Goal: Task Accomplishment & Management: Manage account settings

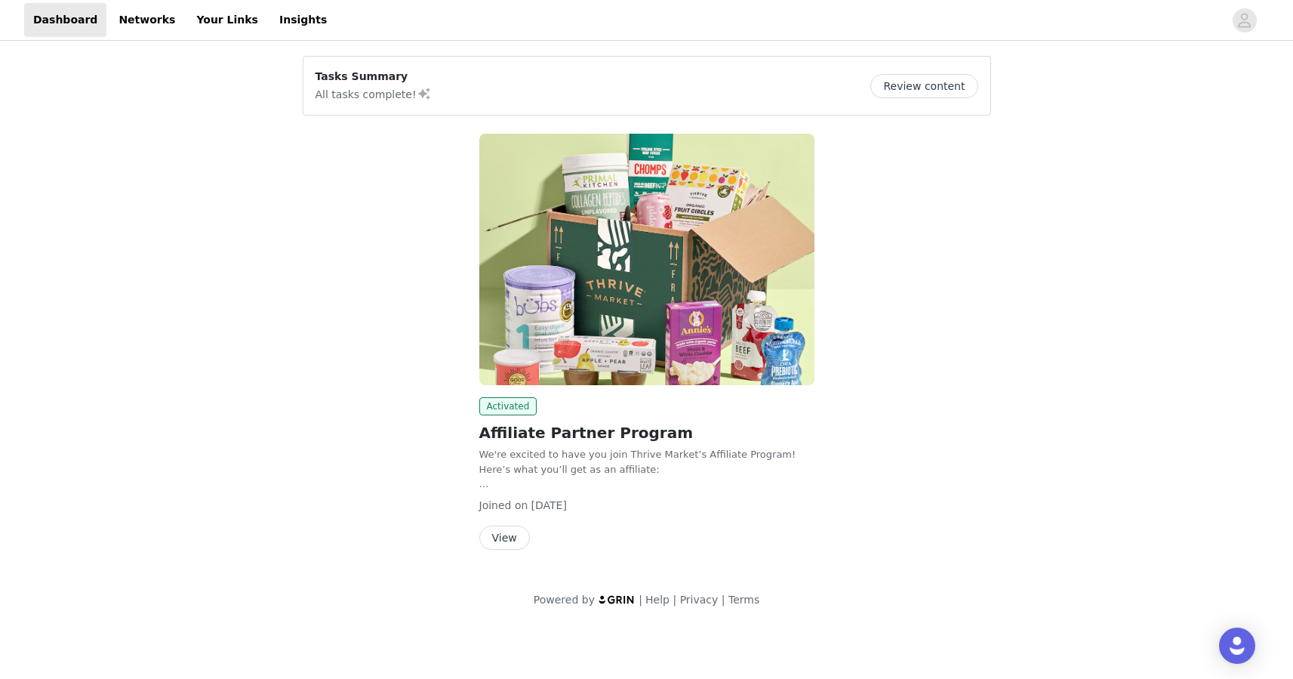
click at [503, 529] on button "View" at bounding box center [504, 537] width 51 height 24
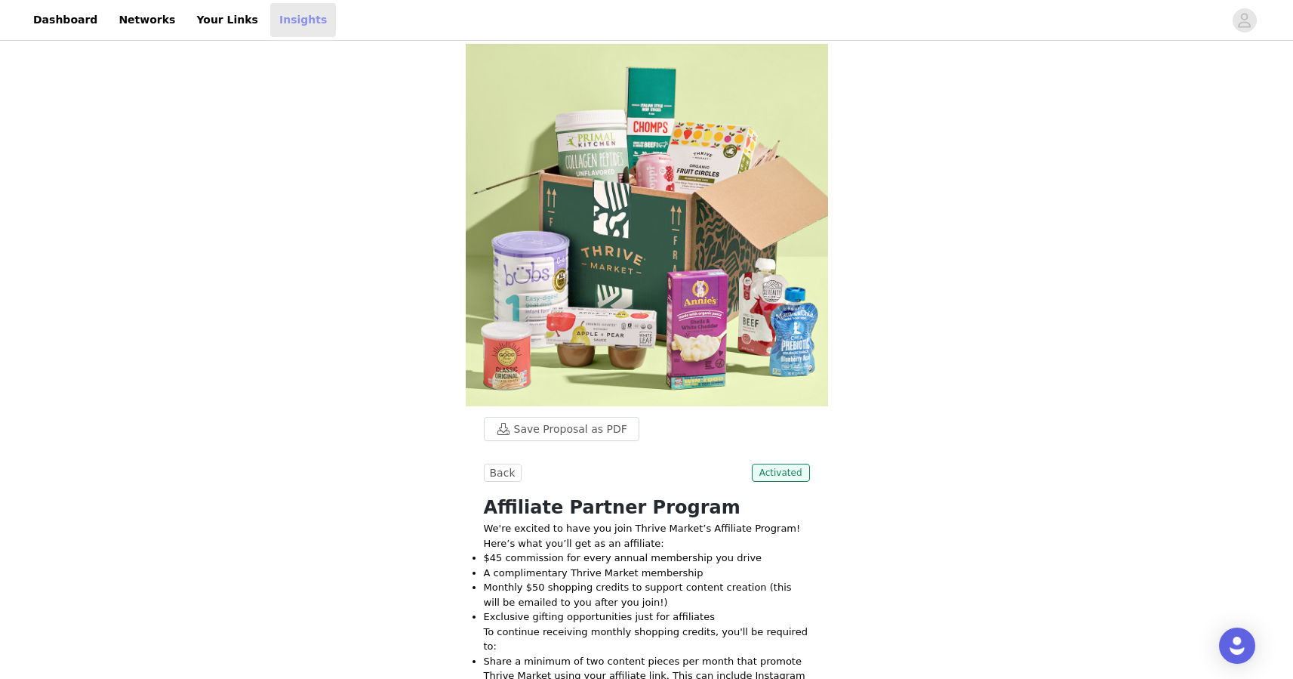
click at [276, 21] on link "Insights" at bounding box center [303, 20] width 66 height 34
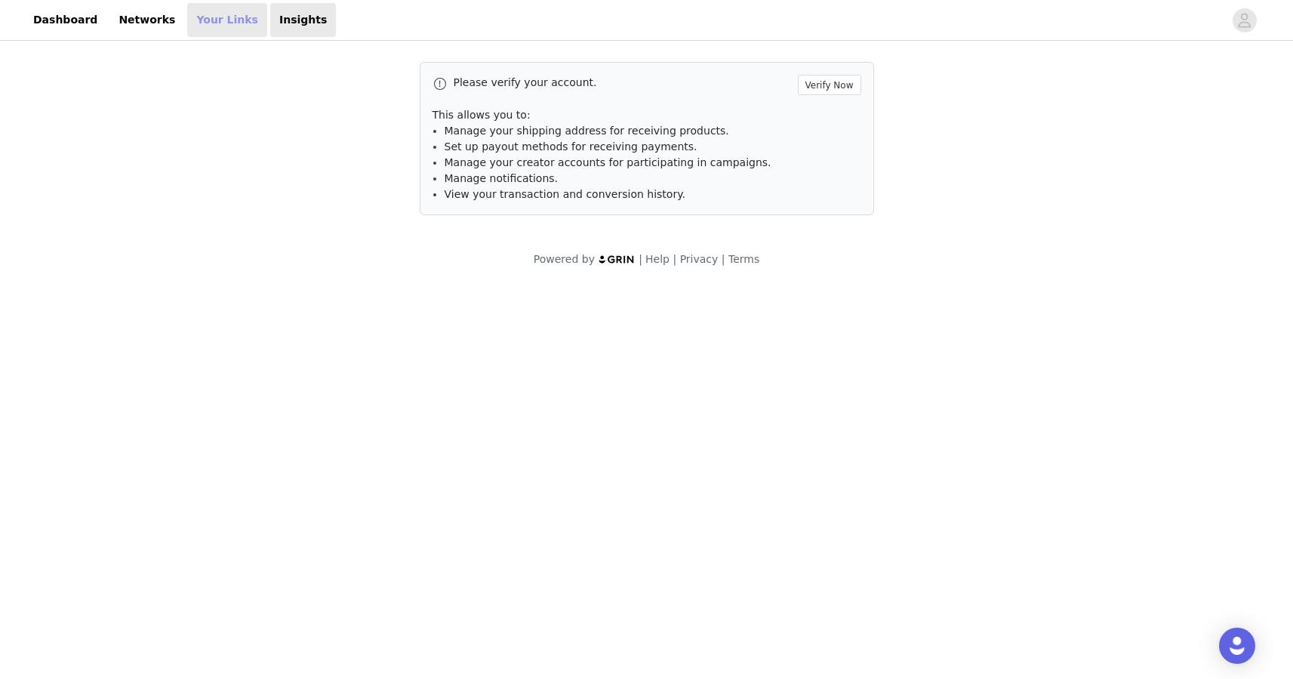
click at [220, 22] on link "Your Links" at bounding box center [227, 20] width 80 height 34
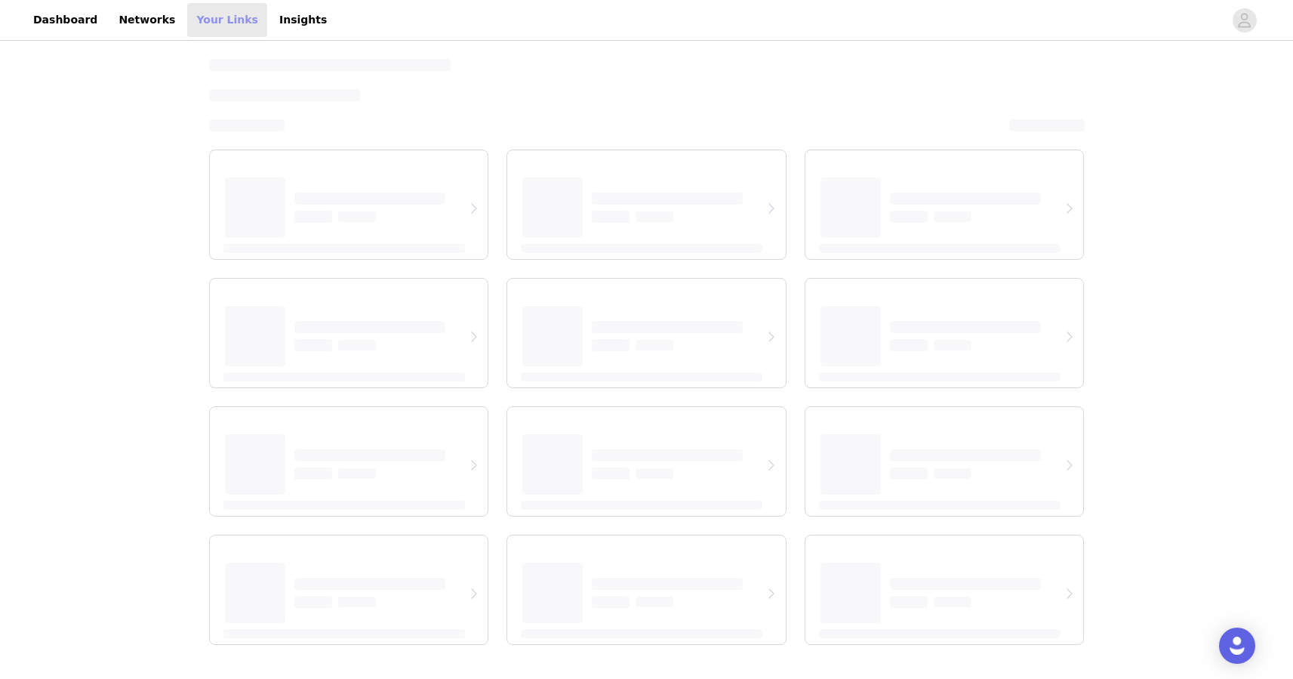
select select "12"
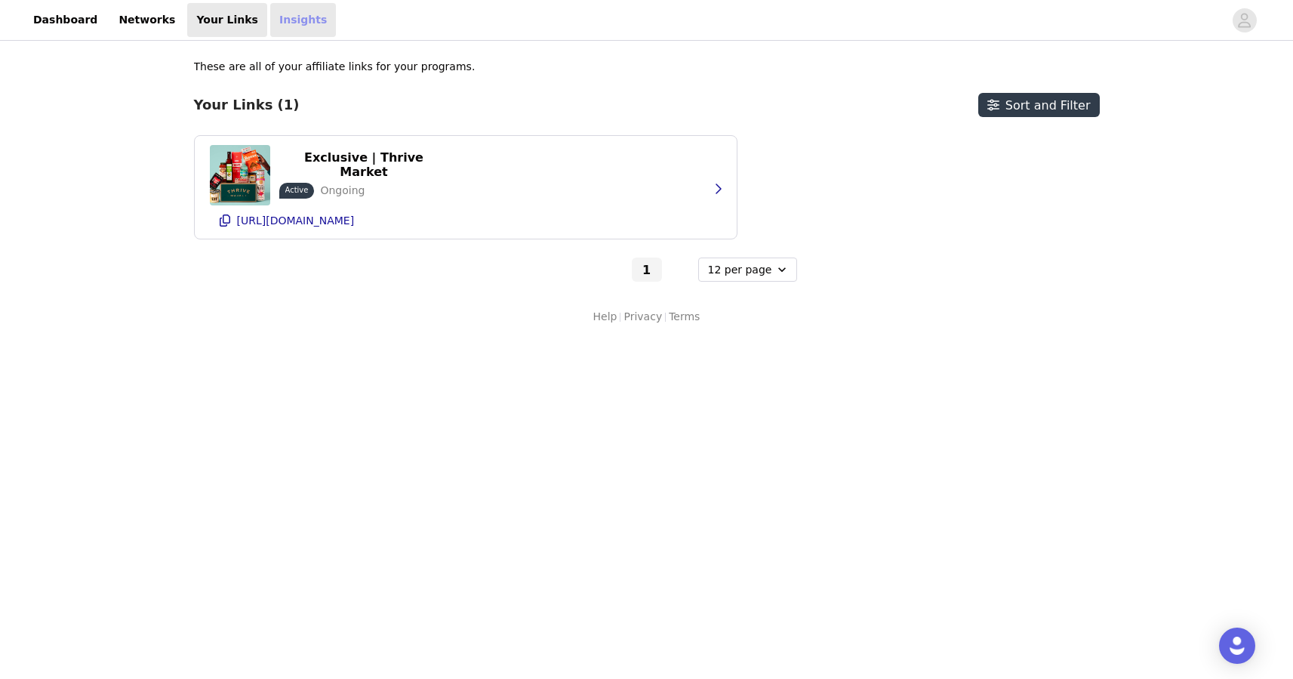
click at [270, 23] on link "Insights" at bounding box center [303, 20] width 66 height 34
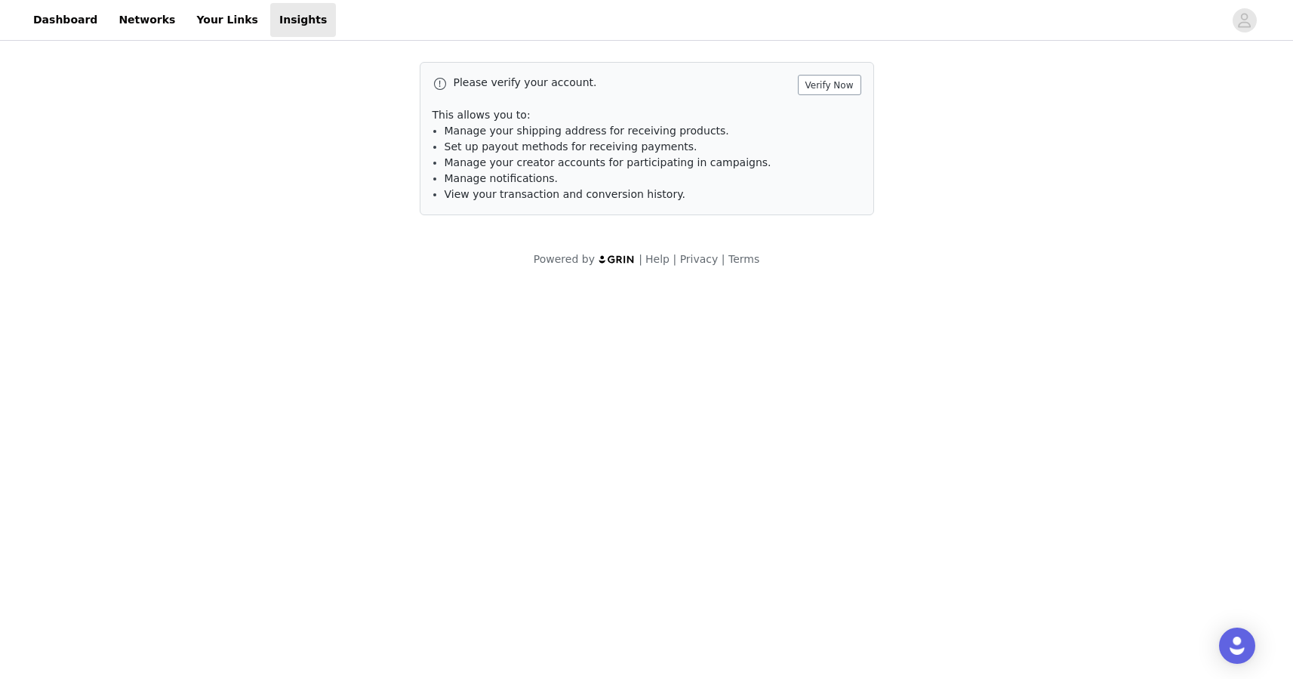
click at [838, 87] on button "Verify Now" at bounding box center [829, 85] width 63 height 20
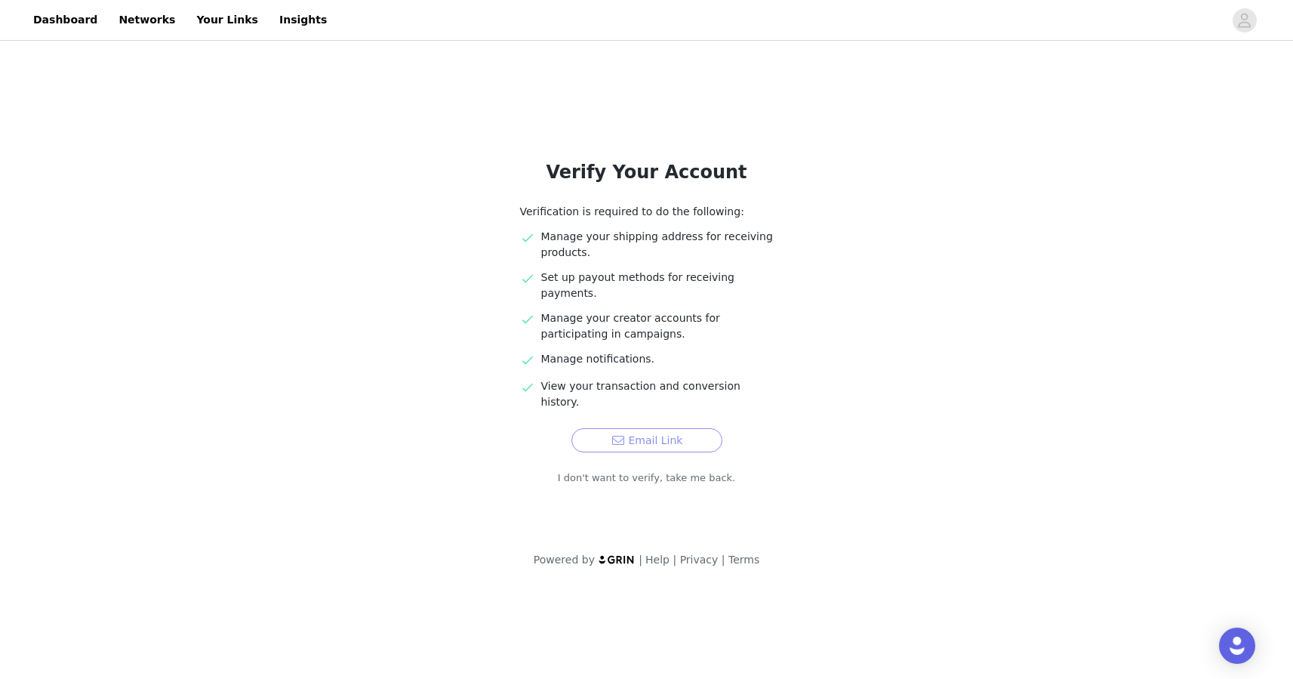
click at [685, 428] on button "Email Link" at bounding box center [646, 440] width 151 height 24
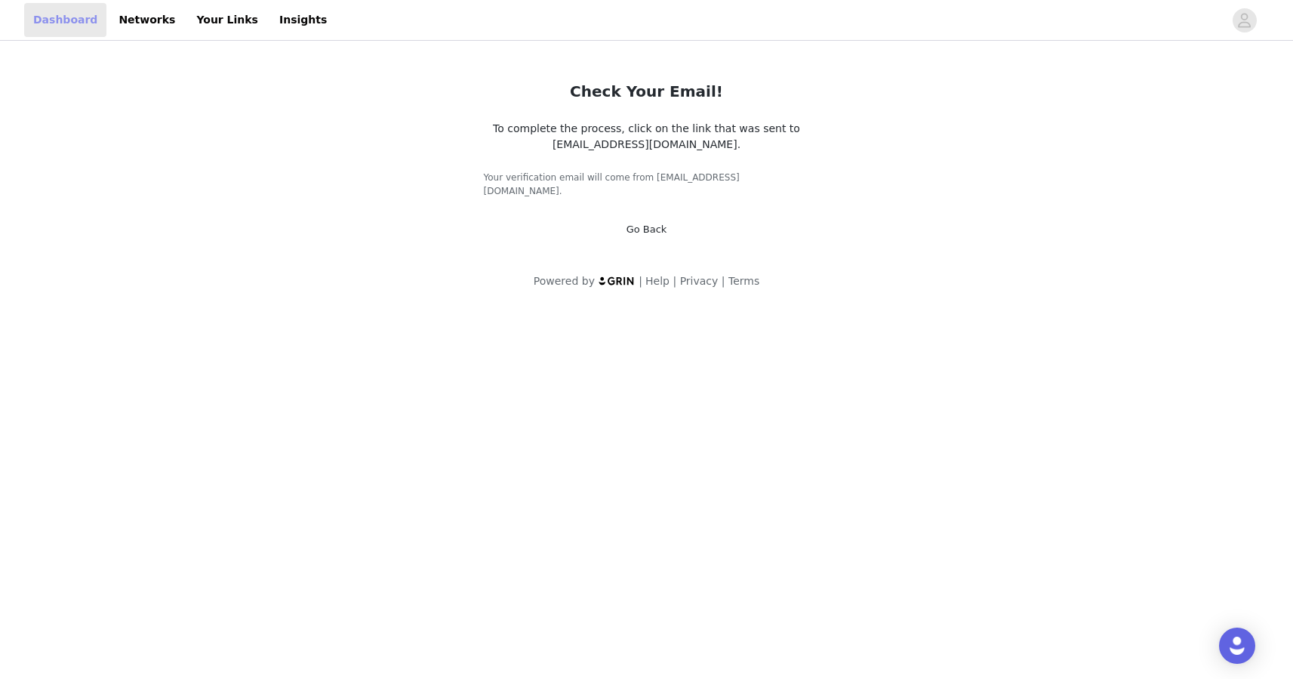
click at [51, 23] on link "Dashboard" at bounding box center [65, 20] width 82 height 34
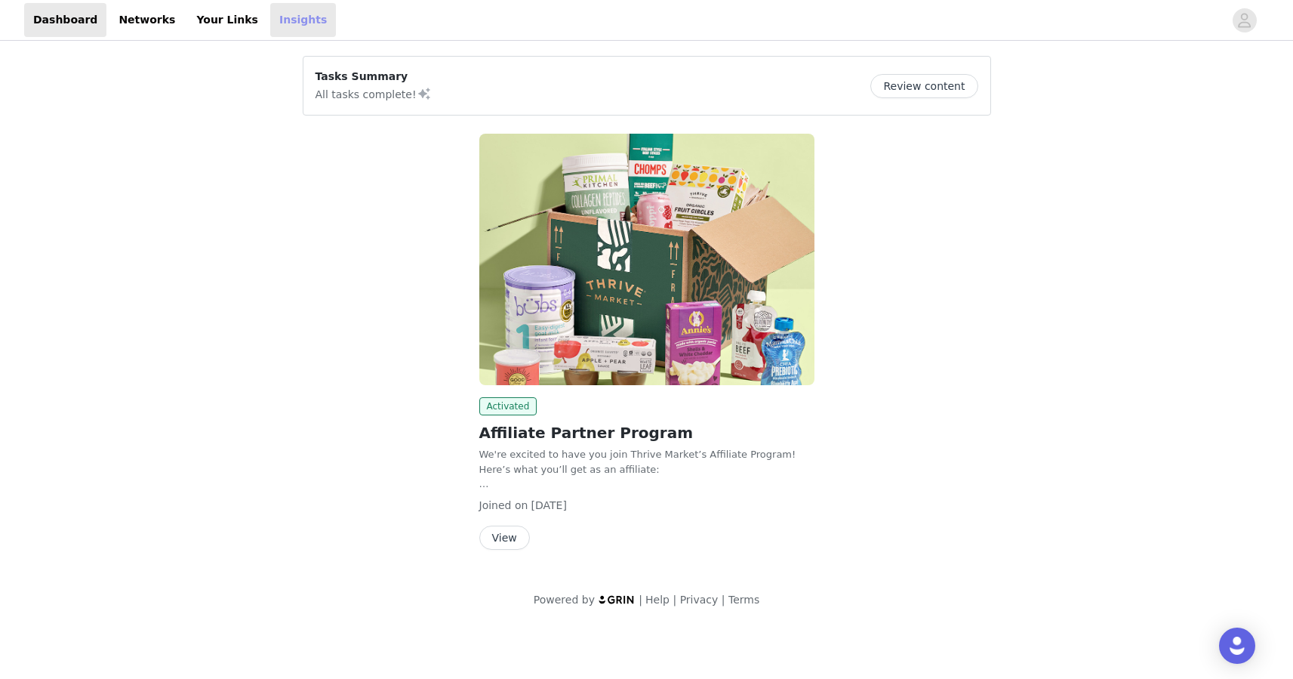
click at [298, 28] on link "Insights" at bounding box center [303, 20] width 66 height 34
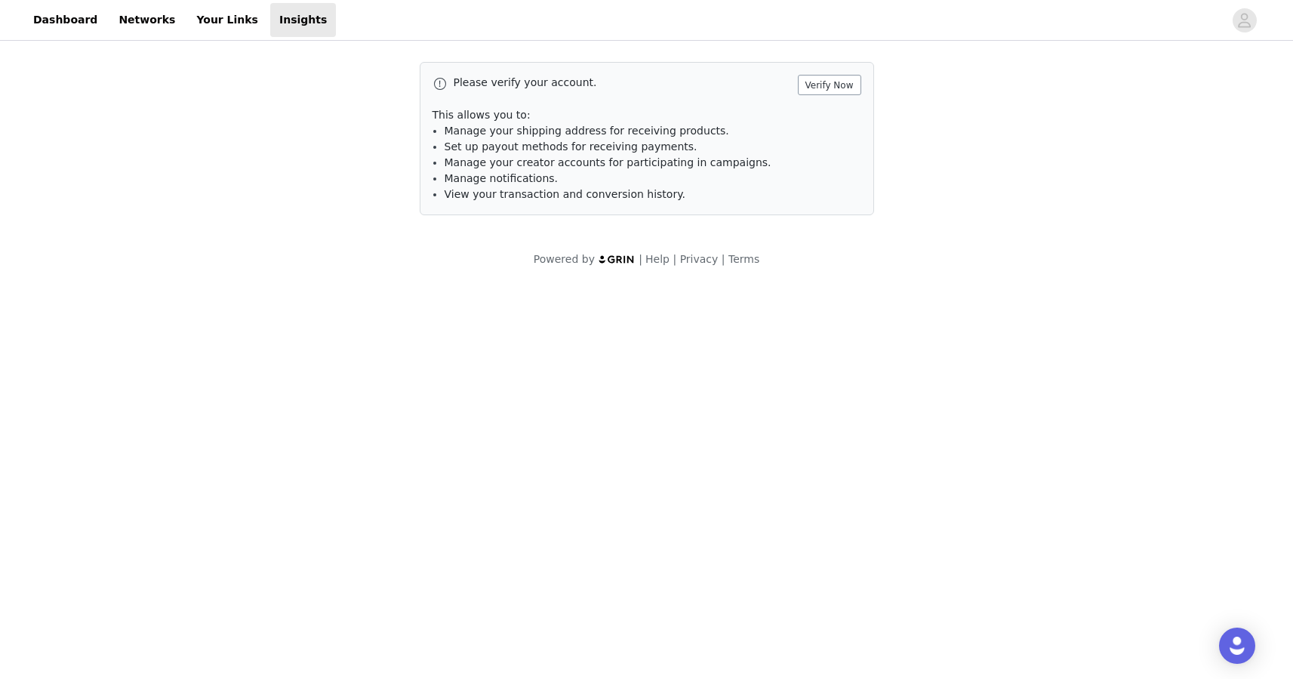
click at [848, 89] on button "Verify Now" at bounding box center [829, 85] width 63 height 20
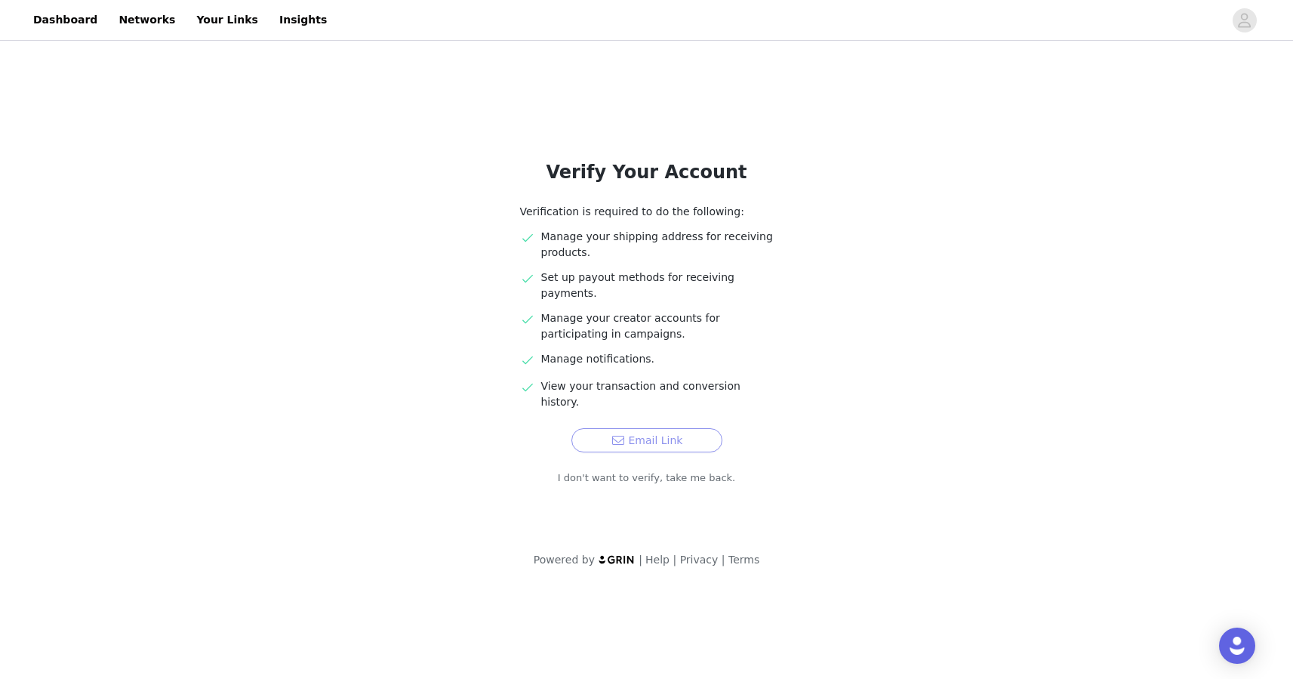
click at [639, 428] on button "Email Link" at bounding box center [646, 440] width 151 height 24
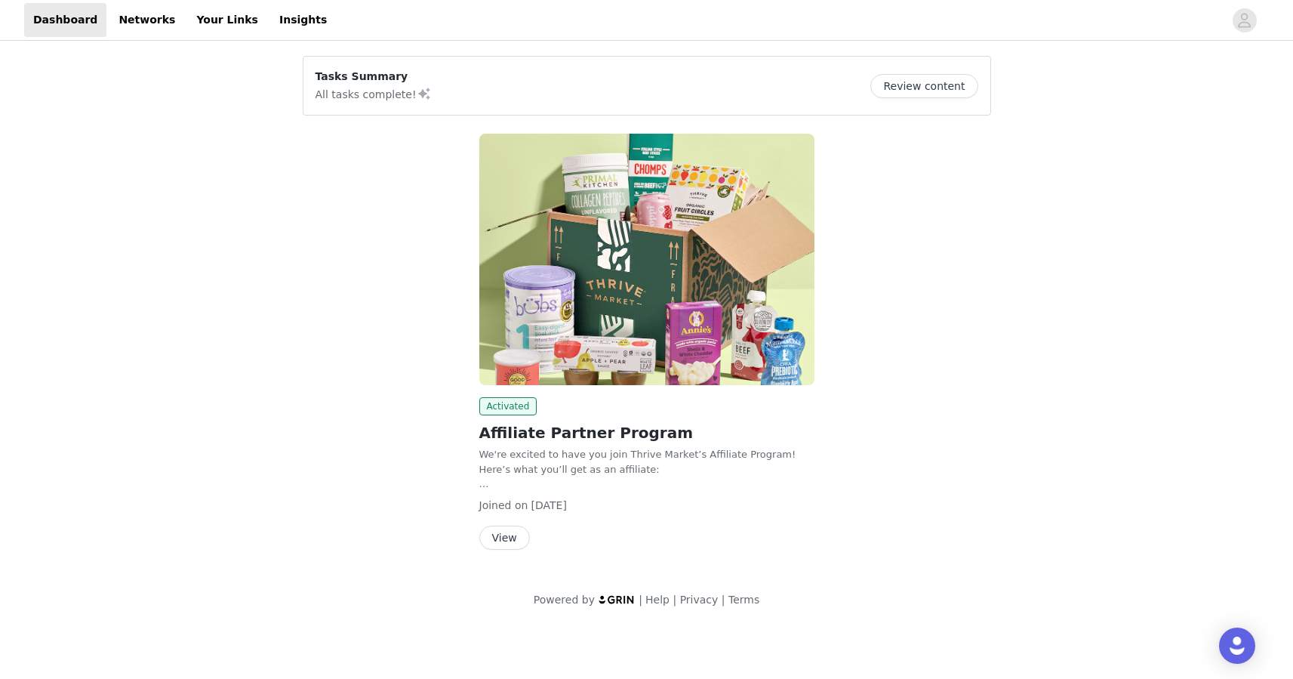
click at [503, 534] on button "View" at bounding box center [504, 537] width 51 height 24
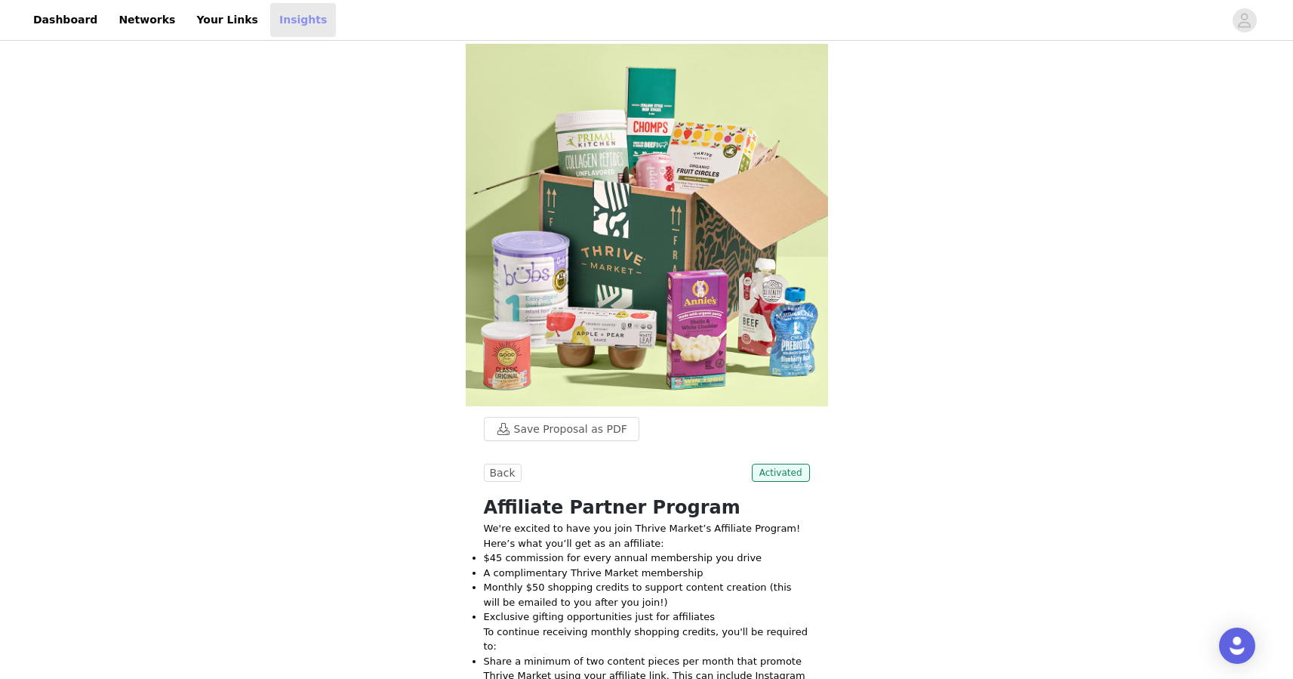
click at [286, 30] on link "Insights" at bounding box center [303, 20] width 66 height 34
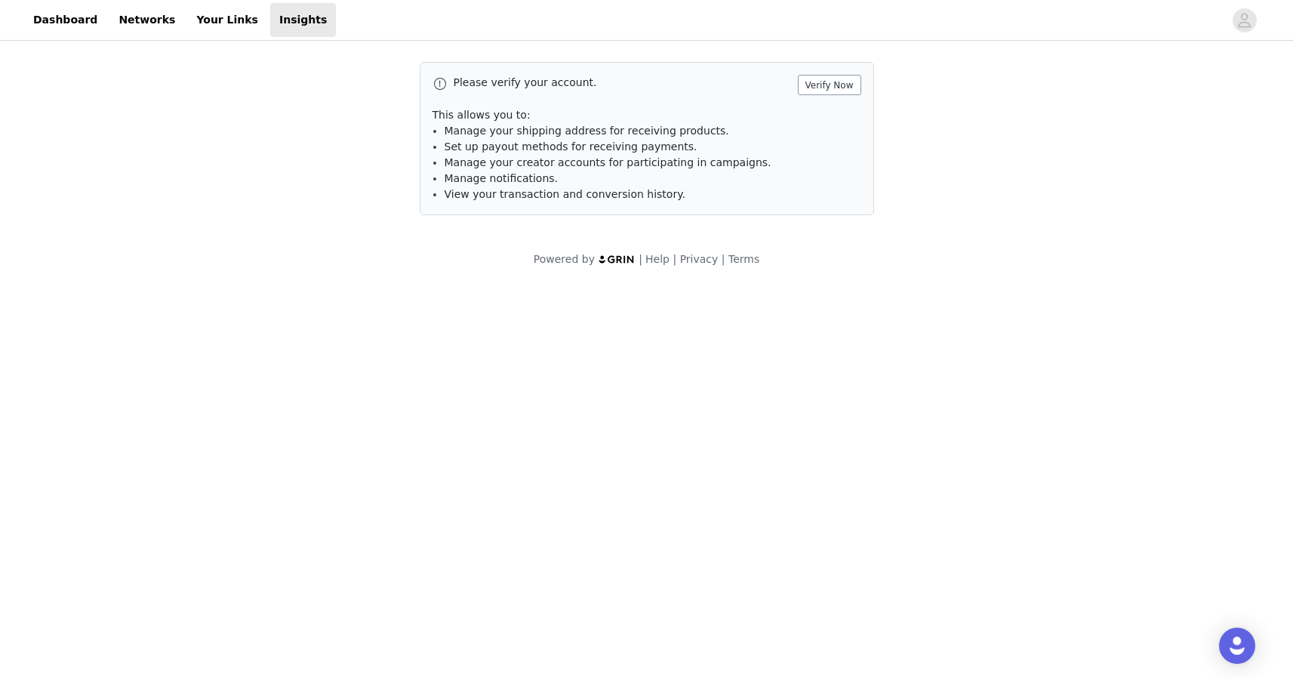
click at [835, 85] on button "Verify Now" at bounding box center [829, 85] width 63 height 20
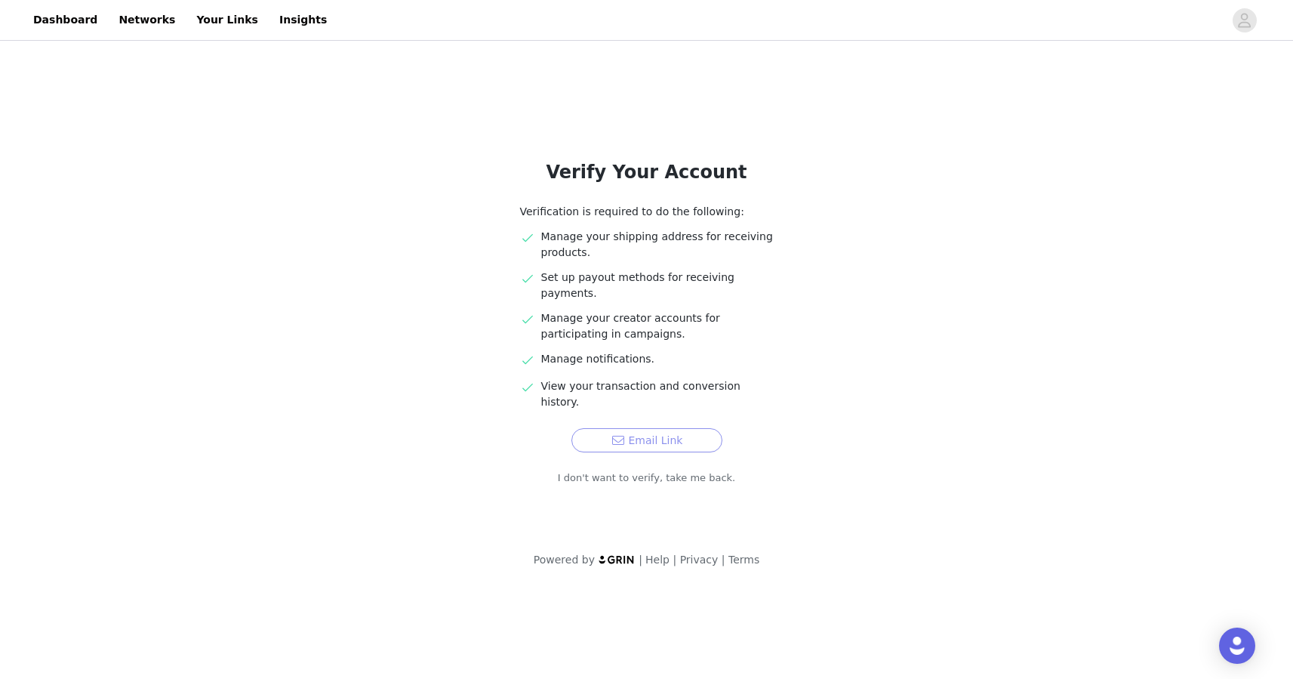
click at [614, 428] on button "Email Link" at bounding box center [646, 440] width 151 height 24
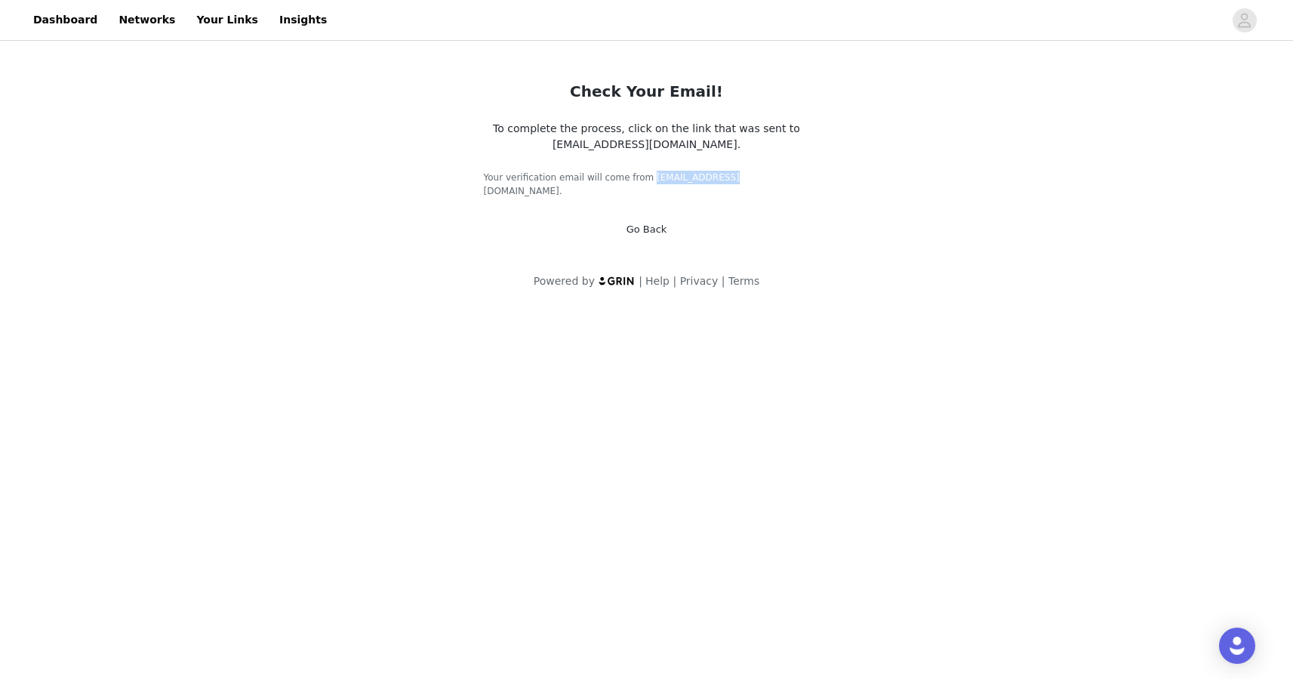
drag, startPoint x: 759, startPoint y: 177, endPoint x: 690, endPoint y: 180, distance: 69.5
click at [690, 180] on h5 "Your verification email will come from [EMAIL_ADDRESS][DOMAIN_NAME]." at bounding box center [647, 184] width 326 height 27
copy h5 "[EMAIL_ADDRESS][DOMAIN_NAME]"
